Goal: Go to known website: Go to known website

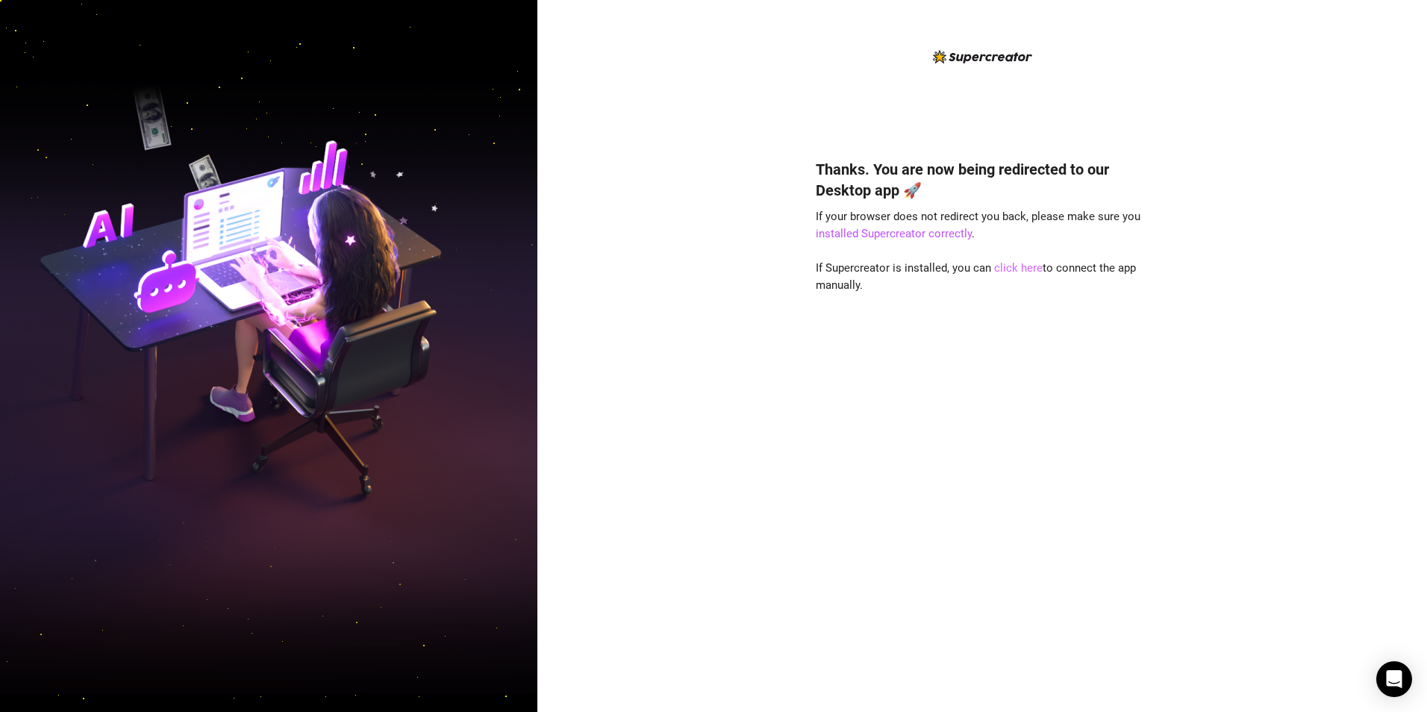
click at [1012, 269] on link "click here" at bounding box center [1018, 267] width 48 height 13
click at [1007, 265] on link "click here" at bounding box center [1018, 267] width 48 height 13
click at [1018, 263] on link "click here" at bounding box center [1018, 267] width 48 height 13
click at [1016, 269] on link "click here" at bounding box center [1018, 267] width 48 height 13
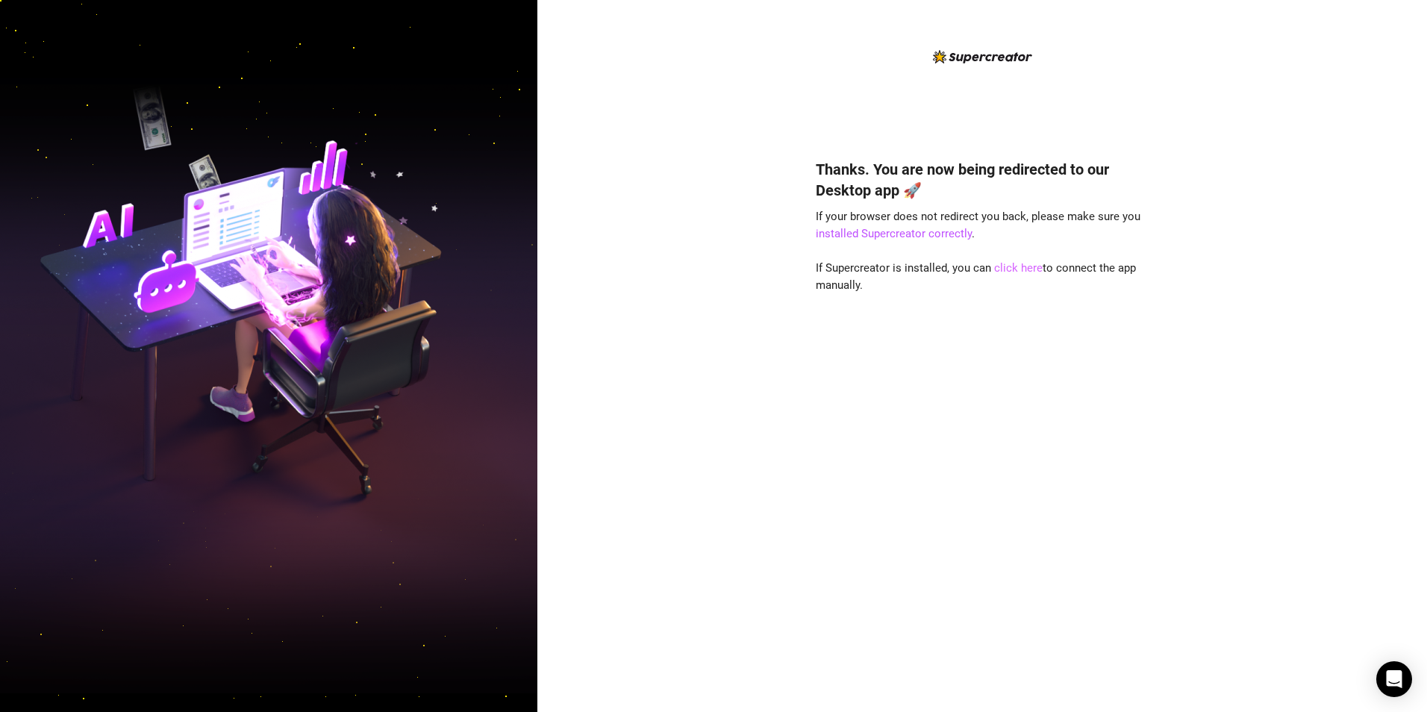
click at [1016, 270] on link "click here" at bounding box center [1018, 267] width 48 height 13
click at [1018, 266] on link "click here" at bounding box center [1018, 267] width 48 height 13
drag, startPoint x: 1018, startPoint y: 266, endPoint x: 1004, endPoint y: 269, distance: 15.1
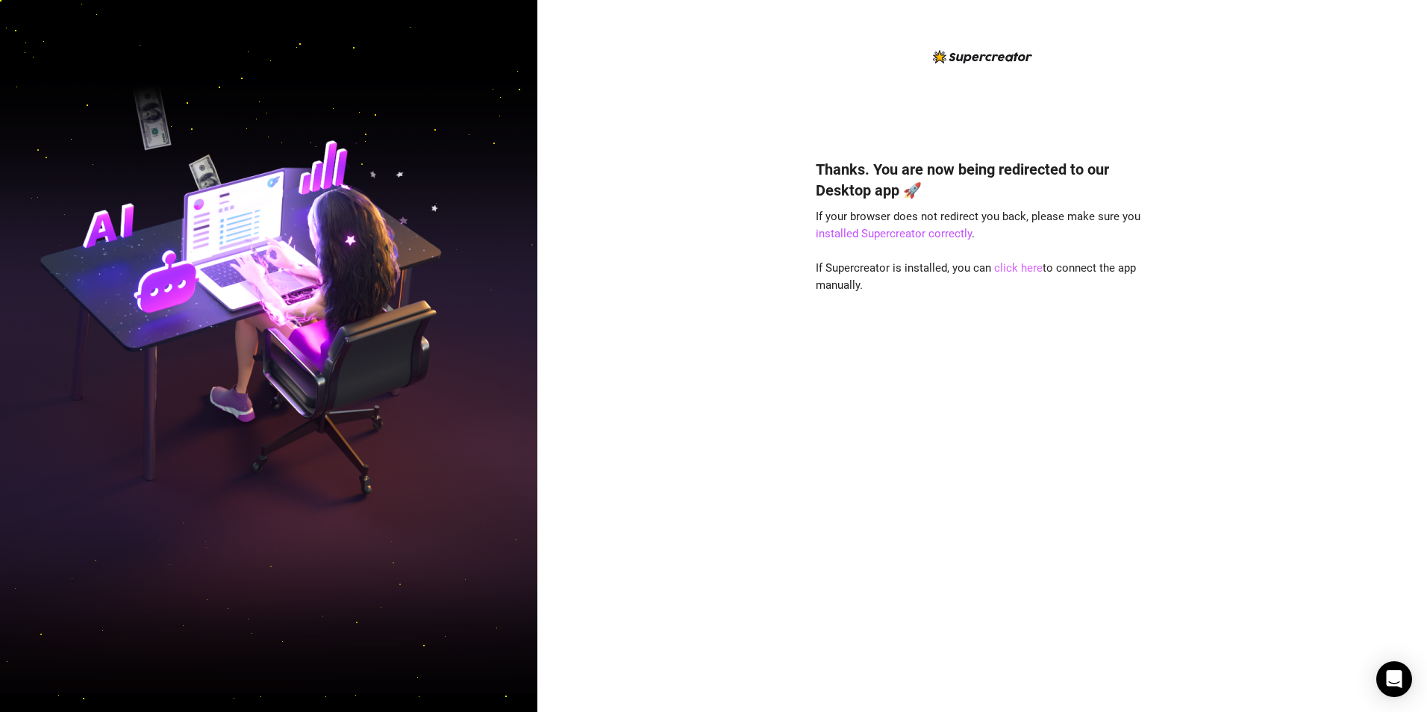
click at [1004, 269] on link "click here" at bounding box center [1018, 267] width 48 height 13
click at [1004, 266] on link "click here" at bounding box center [1018, 267] width 48 height 13
click at [1016, 266] on link "click here" at bounding box center [1018, 267] width 48 height 13
click at [1017, 266] on link "click here" at bounding box center [1018, 267] width 48 height 13
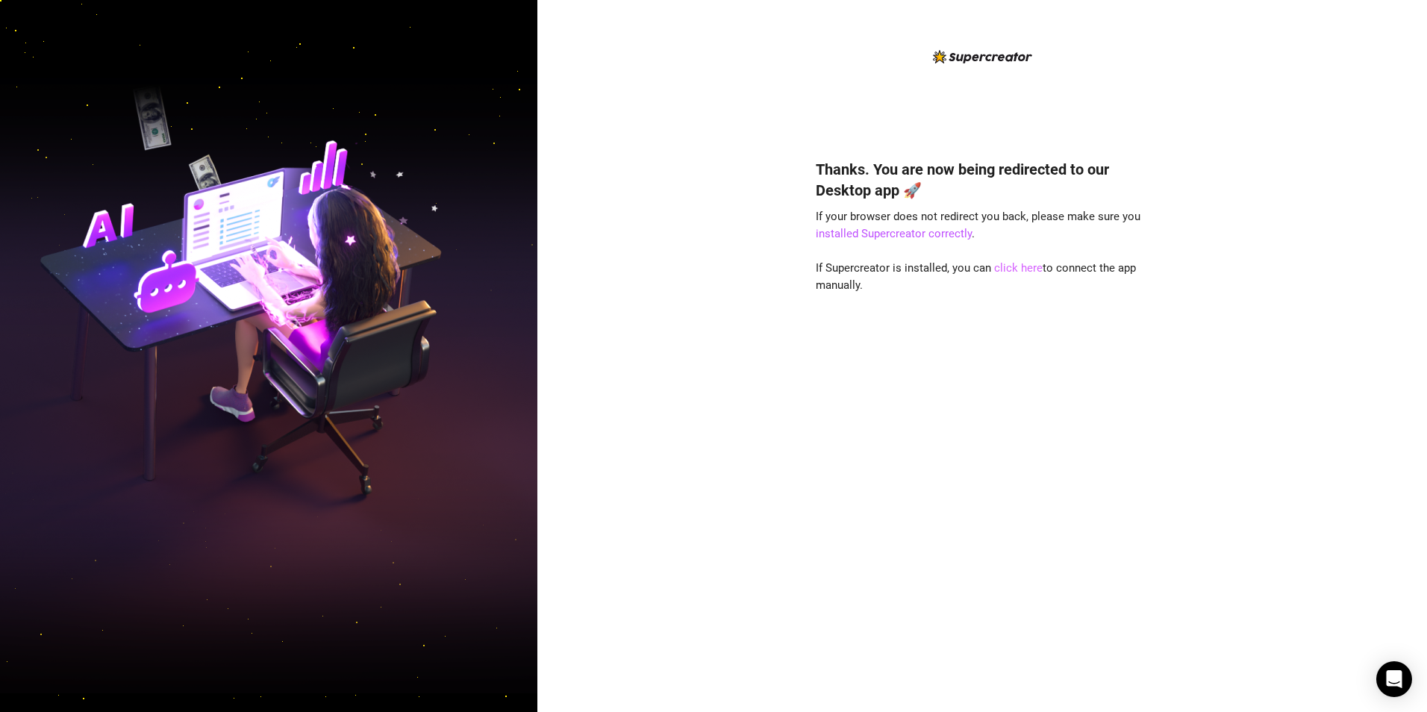
click at [1031, 268] on link "click here" at bounding box center [1018, 267] width 48 height 13
drag, startPoint x: 1031, startPoint y: 268, endPoint x: 1139, endPoint y: 298, distance: 111.5
click at [1138, 298] on div "Thanks. You are now being redirected to our Desktop app 🚀 If your browser does …" at bounding box center [982, 413] width 333 height 549
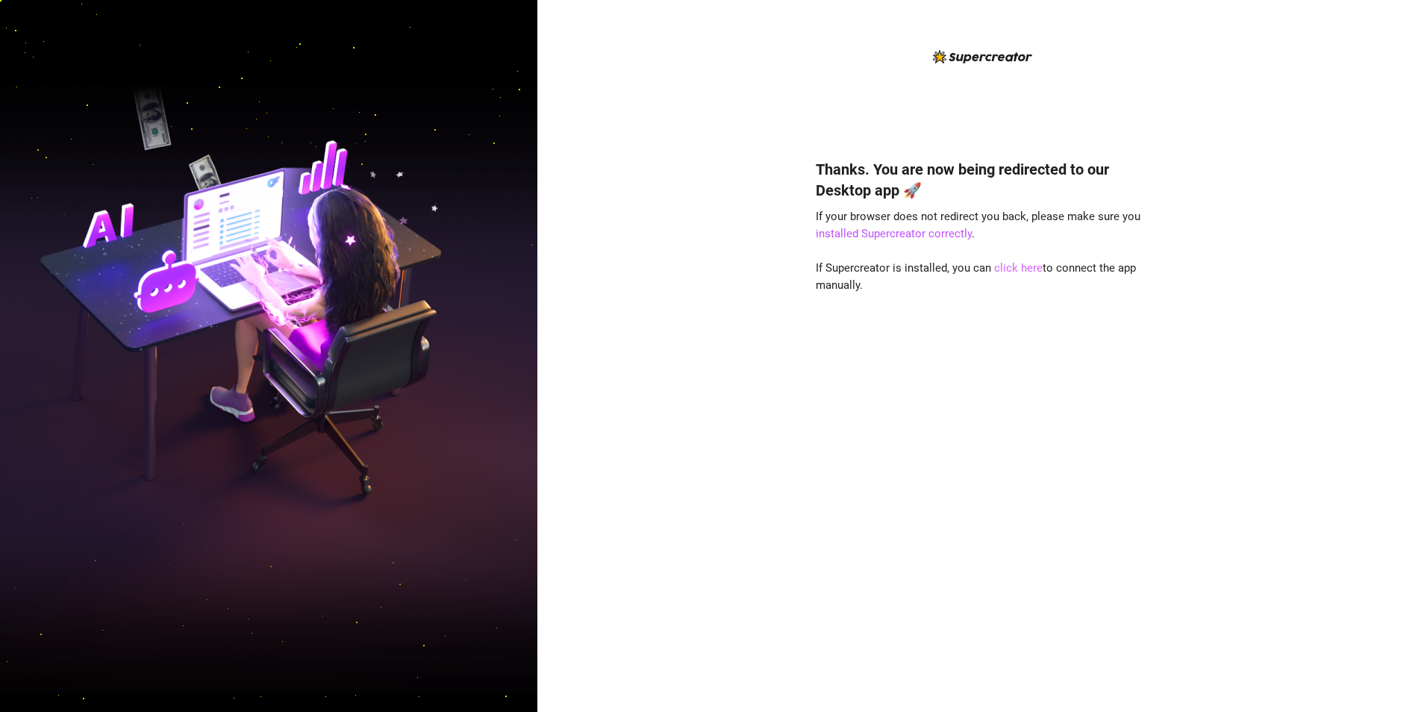
click at [1027, 266] on link "click here" at bounding box center [1018, 267] width 48 height 13
click at [1021, 266] on link "click here" at bounding box center [1018, 267] width 48 height 13
